Goal: Find specific page/section: Find specific page/section

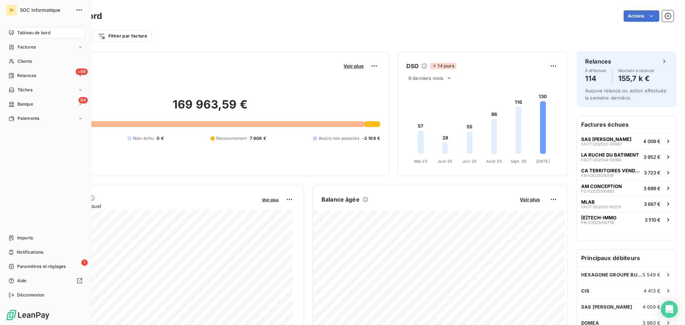
drag, startPoint x: 19, startPoint y: 52, endPoint x: 33, endPoint y: 54, distance: 14.0
click at [19, 52] on div "Factures" at bounding box center [46, 46] width 80 height 11
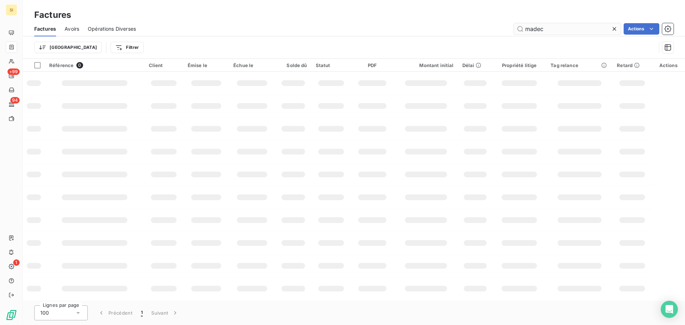
click at [546, 31] on input "madec" at bounding box center [566, 28] width 107 height 11
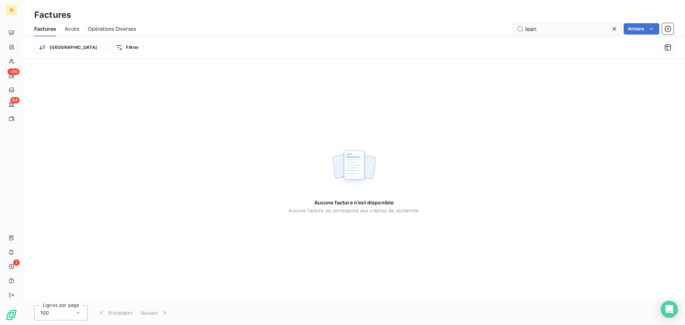
click at [552, 29] on input "lean" at bounding box center [566, 28] width 107 height 11
type input "domea"
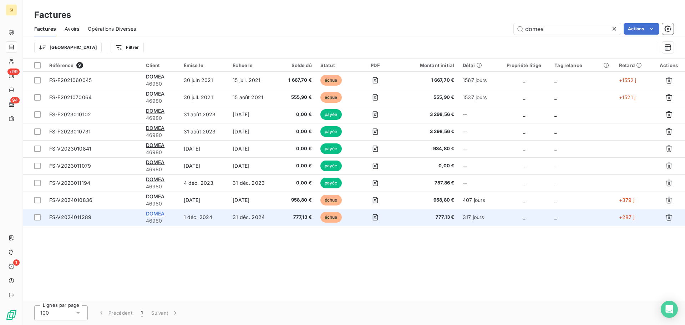
click at [150, 212] on span "DOMEA" at bounding box center [155, 213] width 19 height 6
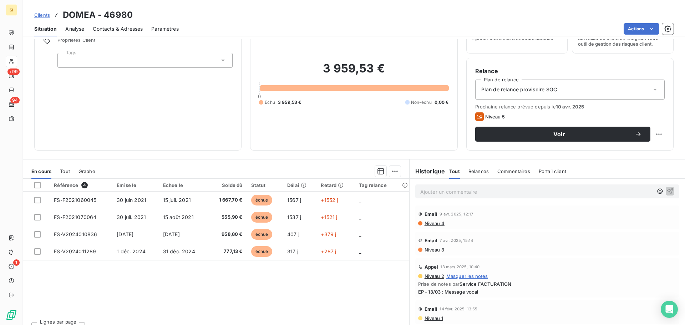
scroll to position [48, 0]
